Goal: Complete application form: Complete application form

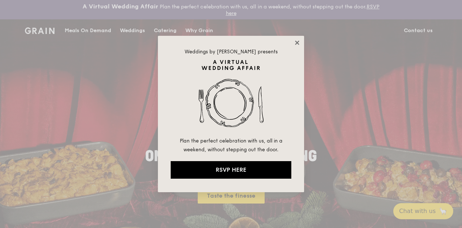
click at [297, 42] on icon at bounding box center [297, 43] width 4 height 4
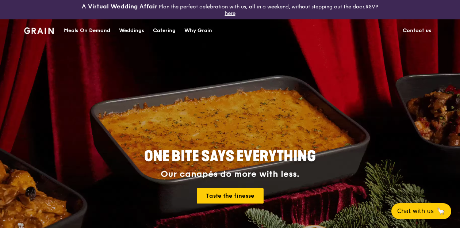
click at [415, 31] on link "Contact us" at bounding box center [418, 31] width 38 height 22
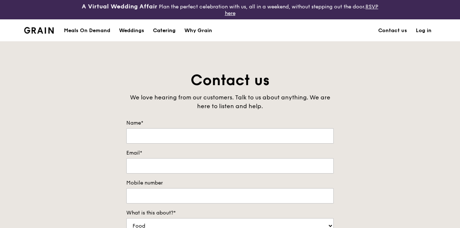
click at [161, 31] on div "Catering" at bounding box center [164, 31] width 23 height 22
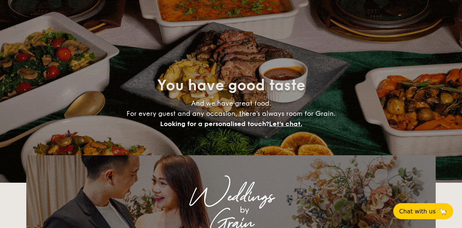
select select
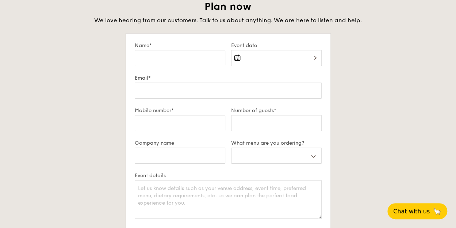
scroll to position [1279, 0]
click at [175, 56] on input "Name*" at bounding box center [180, 58] width 91 height 16
type input "A"
select select
type input "Ad"
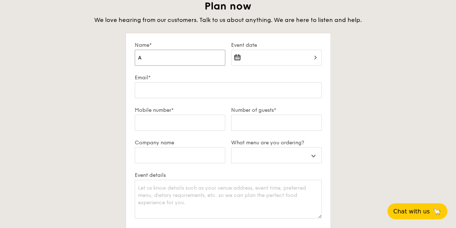
select select
type input "Adr"
select select
type input "Adri"
select select
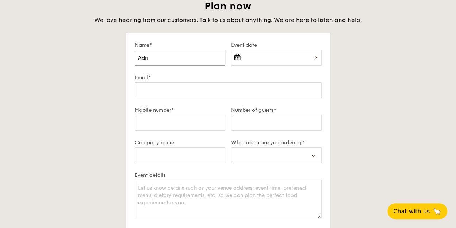
type input "Adria"
select select
type input "Adrian"
select select
type input "Adrian"
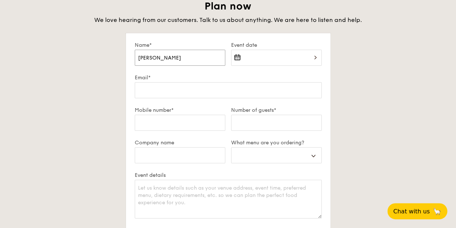
select select
type input "Adrian H"
select select
type input "Adrian Ho"
select select
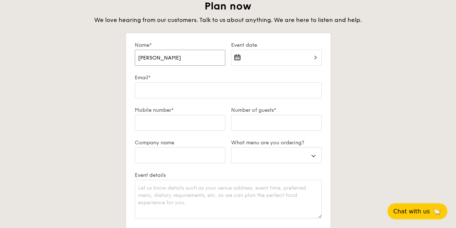
type input "Adrian Ho"
click at [254, 54] on div at bounding box center [276, 62] width 91 height 25
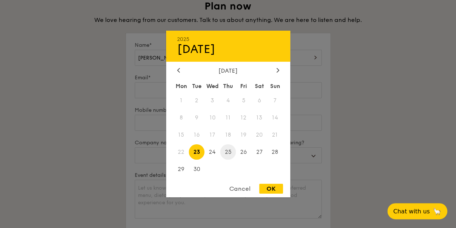
click at [228, 153] on span "25" at bounding box center [228, 152] width 16 height 16
click at [270, 187] on div "OK" at bounding box center [271, 189] width 24 height 10
type input "Sep 25, 2025"
select select
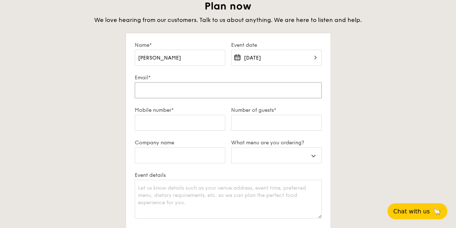
click at [164, 90] on input "Email*" at bounding box center [228, 90] width 187 height 16
type input "ho.adrian@dystar.com"
select select
click at [153, 121] on input "Mobile number*" at bounding box center [180, 123] width 91 height 16
type input "98330839"
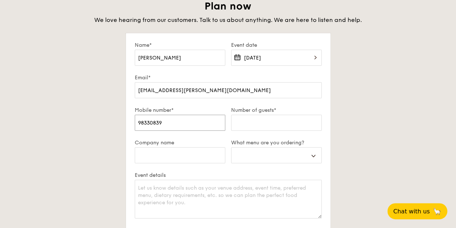
select select
click at [244, 124] on input "Number of guests*" at bounding box center [276, 123] width 91 height 16
type input "8"
select select
type input "80"
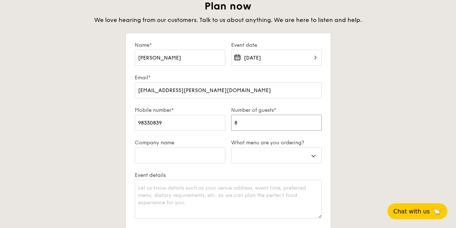
select select
type input "8"
select select
type input "88"
select select
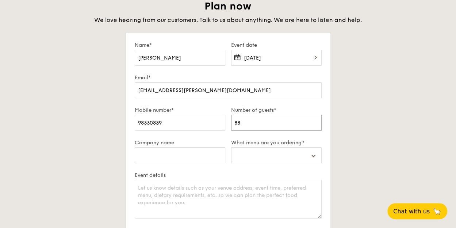
type input "88"
click at [176, 156] on input "Company name" at bounding box center [180, 155] width 91 height 16
type input "D"
select select
type input "Dy"
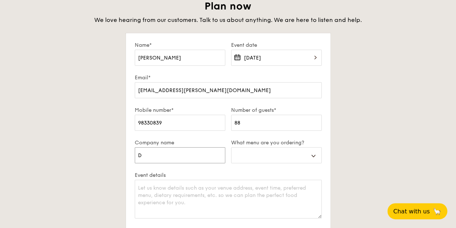
select select
type input "DyS"
select select
type input "DySt"
select select
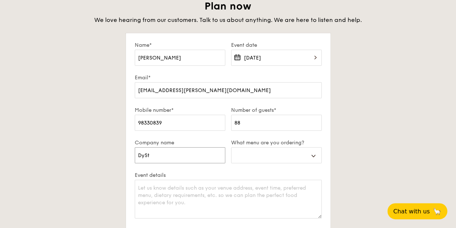
type input "DySta"
select select
type input "DyStar"
select select
type input "DyStar"
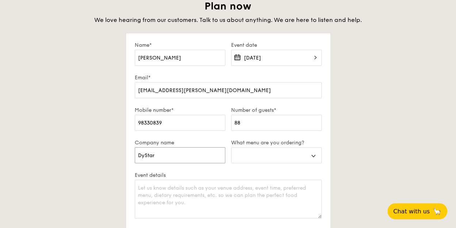
select select
type input "DyStar S"
select select
type input "DyStar Si"
select select
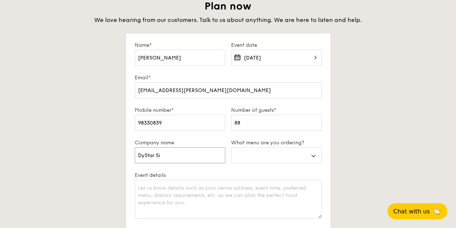
type input "DyStar Sin"
select select
type input "DyStar Sing"
select select
type input "DyStar Singa"
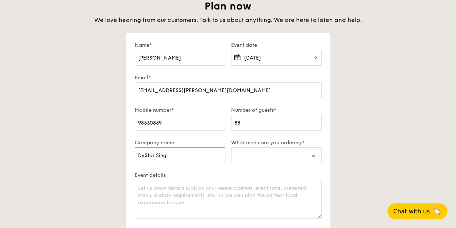
select select
type input "DyStar Singap"
select select
type input "DyStar Singapo"
select select
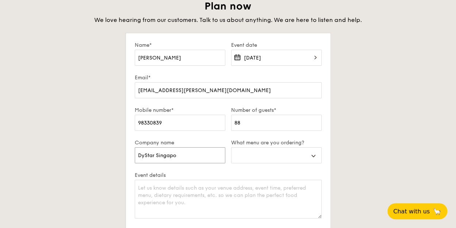
type input "DyStar Singapor"
select select
type input "DyStar Singapore"
select select
type input "DyStar Singapore"
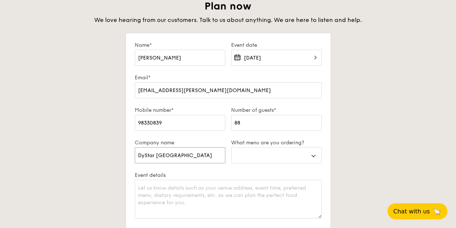
select select
type input "DyStar Singapore P"
select select
type input "DyStar Singapore Pt"
select select
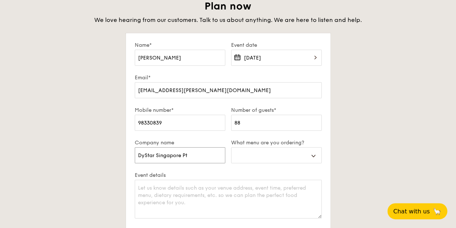
type input "DyStar Singapore Pte"
select select
type input "DyStar Singapore Pte"
select select
type input "DyStar Singapore Pte L"
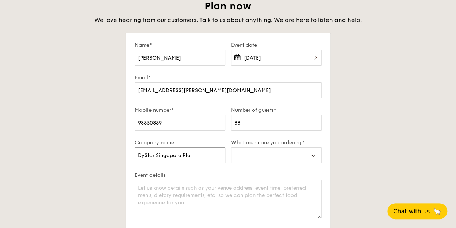
select select
type input "DyStar Singapore Pte Lt"
select select
type input "DyStar Singapore Pte Ltd"
select select
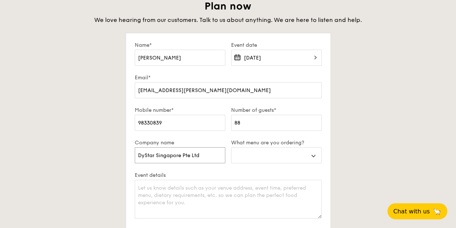
type input "DyStar Singapore Pte Ltd"
click at [294, 153] on select "Buffet Mini Buffet High Tea Canapés Meal Boxes Wedding" at bounding box center [276, 155] width 91 height 16
select select "mealBoxes"
click at [231, 147] on select "Buffet Mini Buffet High Tea Canapés Meal Boxes Wedding" at bounding box center [276, 155] width 91 height 16
click at [344, 170] on div "Plan now We love hearing from our customers. Talk to us about anything. We are …" at bounding box center [228, 169] width 409 height 339
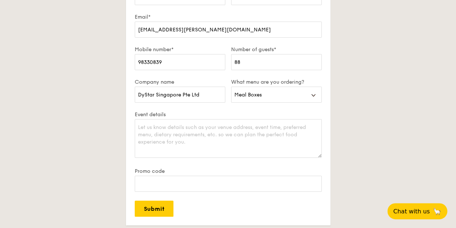
scroll to position [1388, 0]
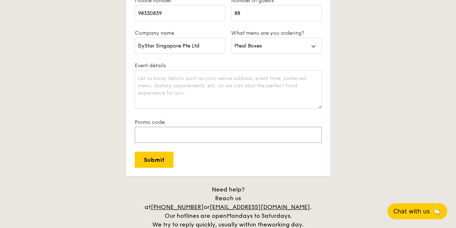
click at [215, 139] on input "Promo code" at bounding box center [228, 135] width 187 height 16
paste input "RF277205"
type input "RF277205"
click at [190, 87] on textarea "Event details" at bounding box center [228, 89] width 187 height 39
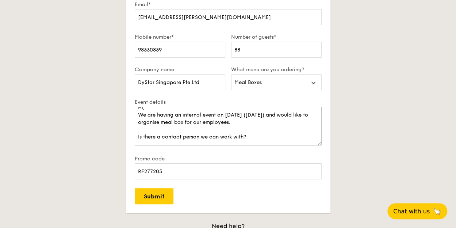
scroll to position [17, 0]
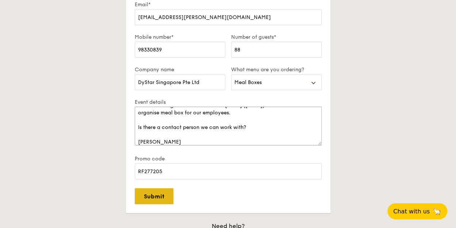
type textarea "Hi, We are having an internal event on 25 Sep (Thursday) and would like to orga…"
click at [154, 193] on input "Submit" at bounding box center [154, 196] width 39 height 16
select select
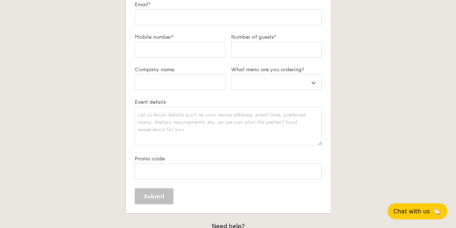
scroll to position [0, 0]
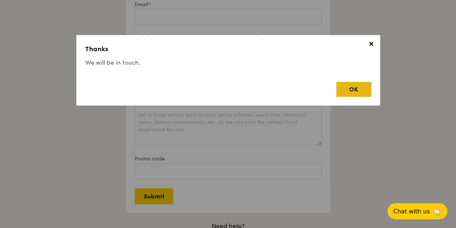
click at [355, 91] on div "OK" at bounding box center [353, 89] width 35 height 15
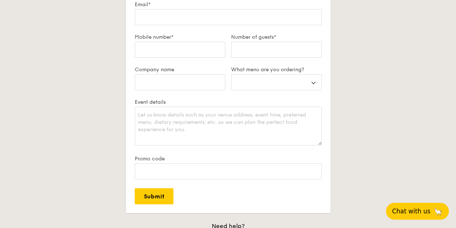
click at [407, 209] on span "Chat with us" at bounding box center [411, 211] width 38 height 7
